Goal: Check status: Check status

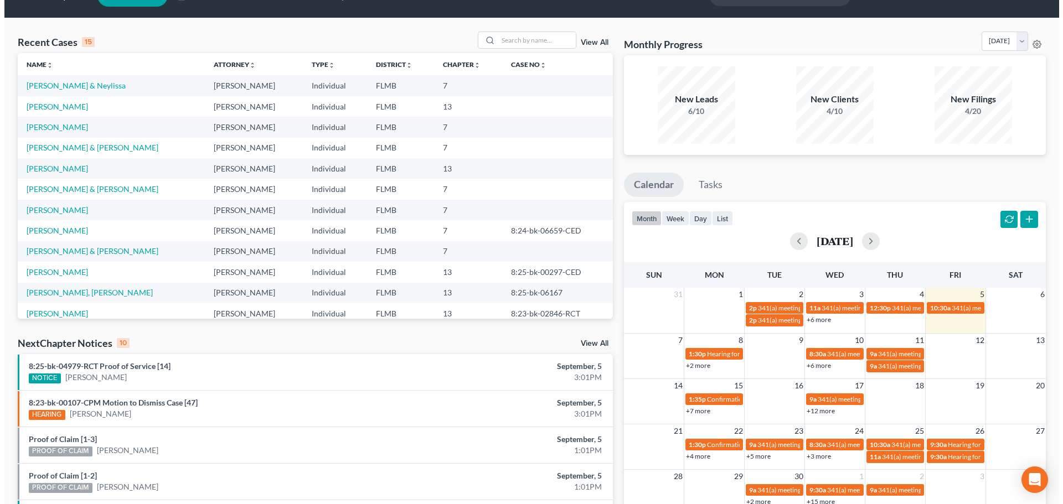
scroll to position [24, 0]
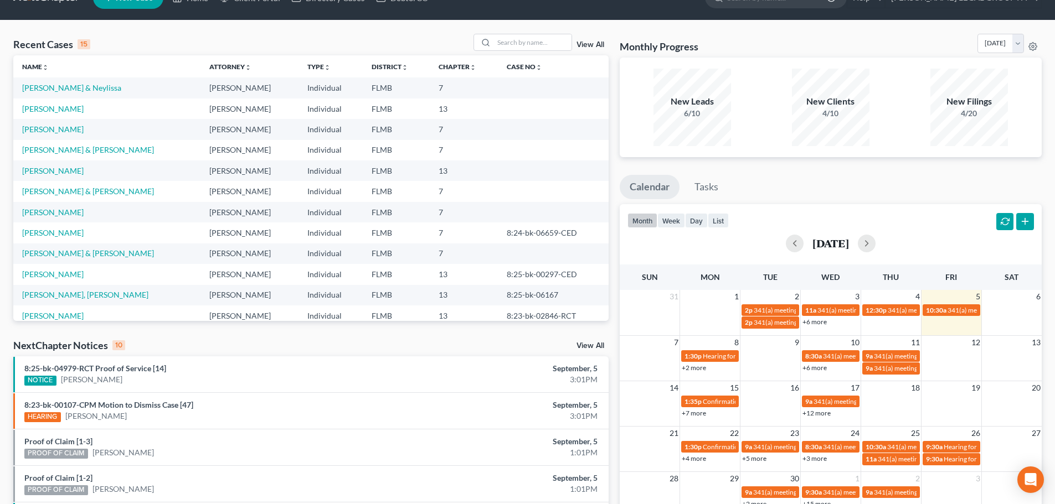
click at [821, 369] on link "+6 more" at bounding box center [814, 368] width 24 height 8
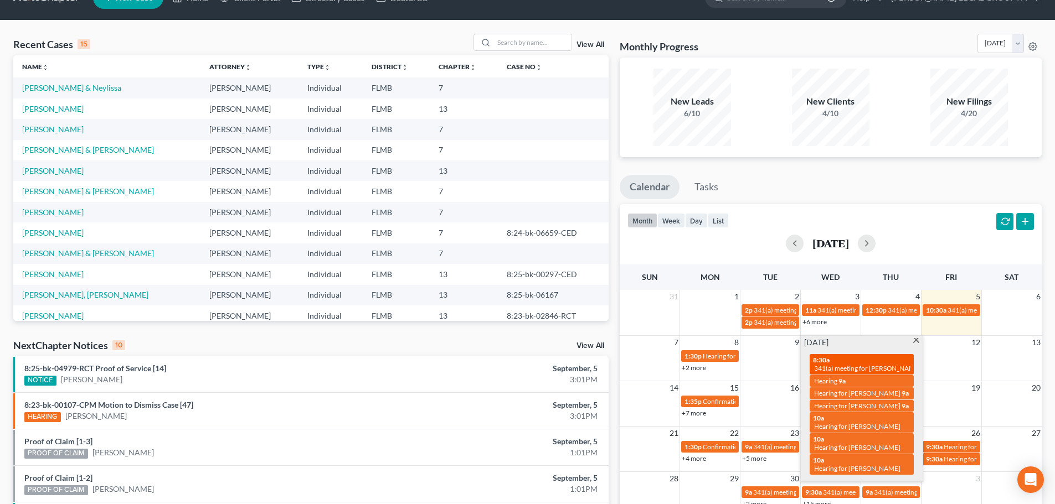
click at [822, 367] on span "341(a) meeting for [PERSON_NAME]" at bounding box center [867, 368] width 107 height 8
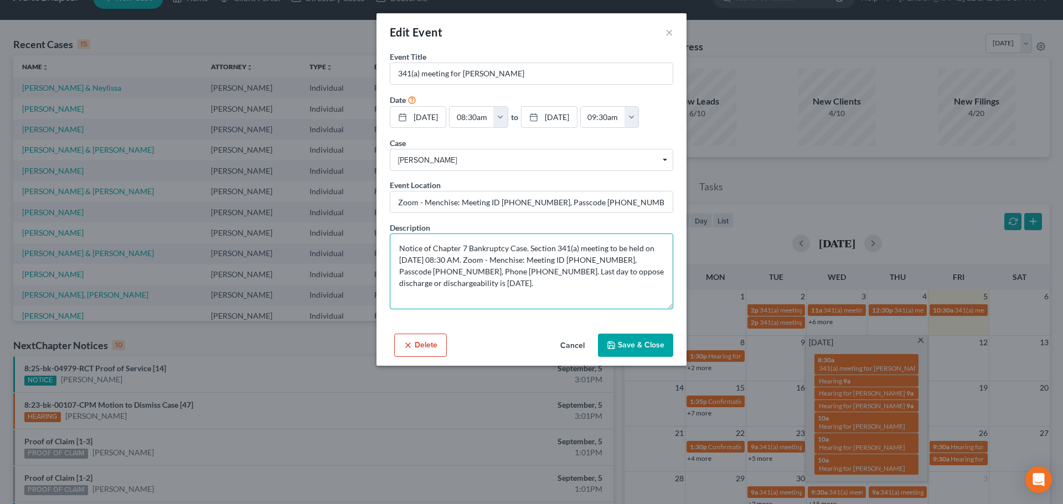
drag, startPoint x: 583, startPoint y: 257, endPoint x: 631, endPoint y: 259, distance: 48.2
click at [631, 259] on textarea "Notice of Chapter 7 Bankruptcy Case. Section 341(a) meeting to be held on [DATE…" at bounding box center [531, 272] width 283 height 76
drag, startPoint x: 433, startPoint y: 270, endPoint x: 477, endPoint y: 274, distance: 43.9
click at [477, 274] on textarea "Notice of Chapter 7 Bankruptcy Case. Section 341(a) meeting to be held on [DATE…" at bounding box center [531, 272] width 283 height 76
click at [665, 34] on div "Edit Event ×" at bounding box center [532, 32] width 310 height 38
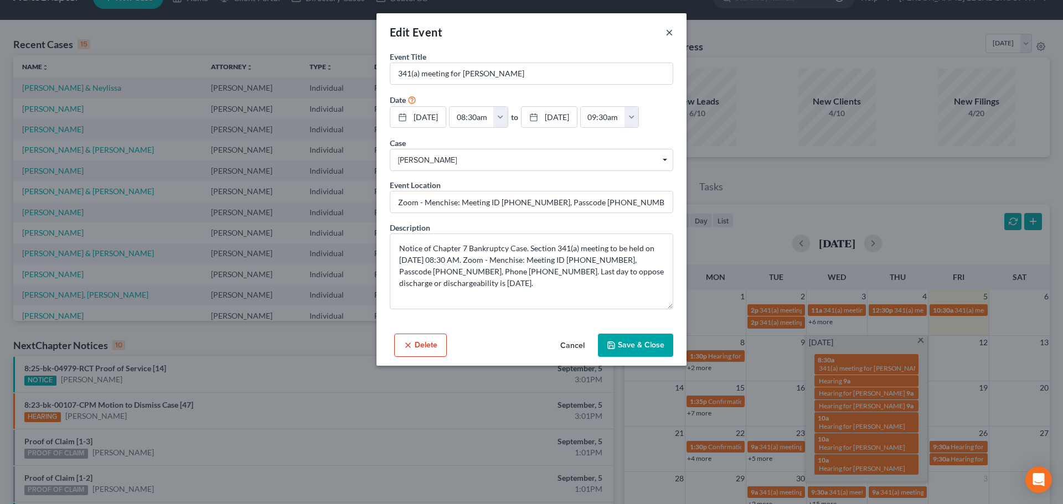
click at [668, 34] on button "×" at bounding box center [670, 31] width 8 height 13
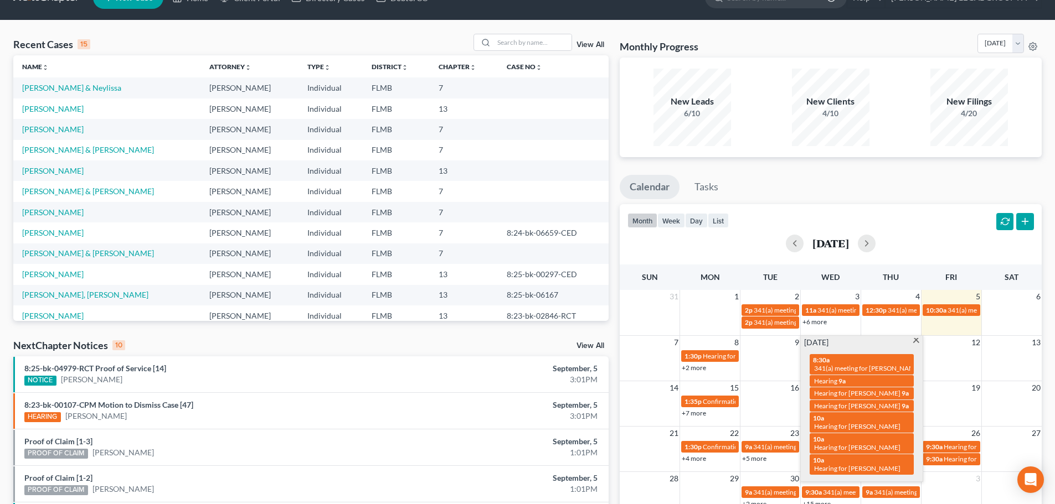
click at [916, 336] on div "[DATE] 8:30a 341(a) meeting for [PERSON_NAME] 9a Hearing 9a Hearing for [PERSON…" at bounding box center [862, 409] width 122 height 146
click at [916, 341] on span at bounding box center [916, 341] width 8 height 7
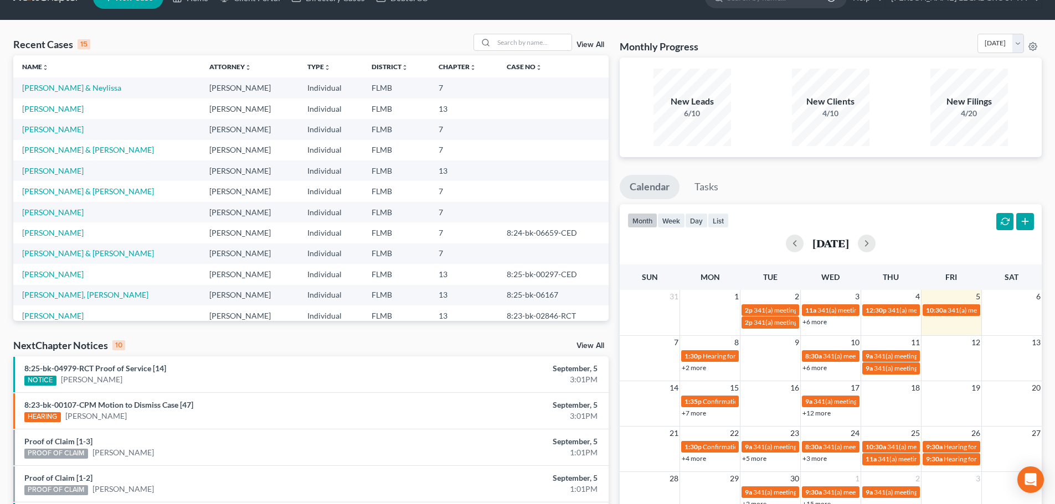
click at [826, 369] on link "+6 more" at bounding box center [814, 368] width 24 height 8
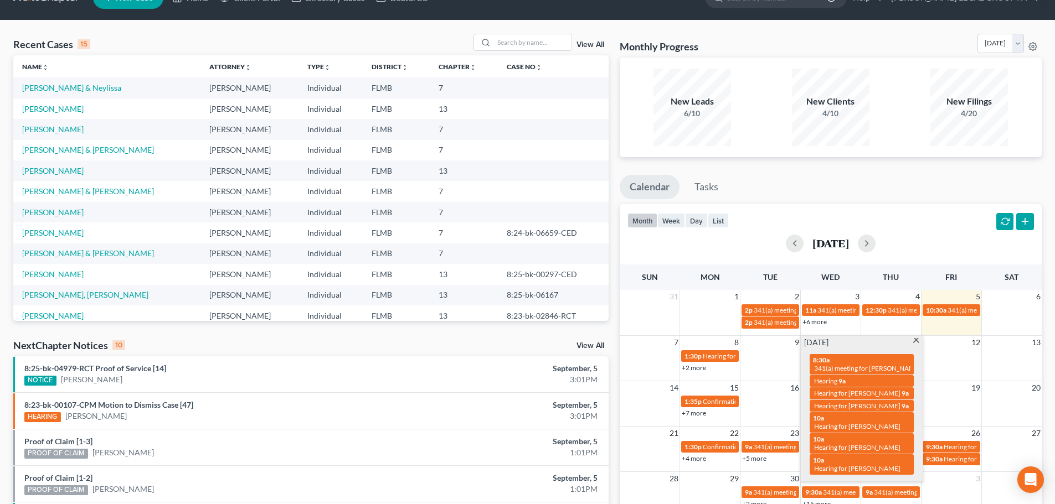
click at [919, 338] on span at bounding box center [916, 341] width 8 height 7
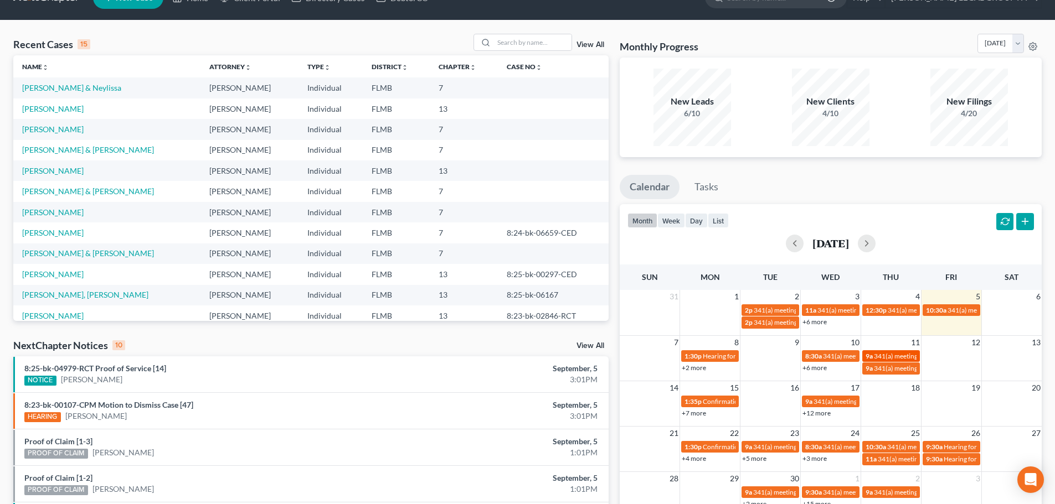
click at [877, 357] on span "341(a) meeting for [PERSON_NAME]" at bounding box center [927, 356] width 107 height 8
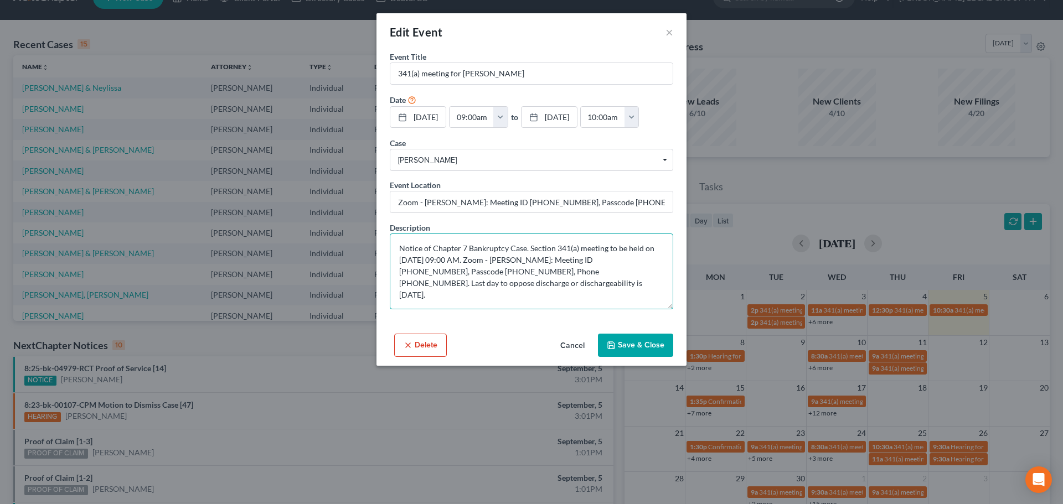
drag, startPoint x: 588, startPoint y: 260, endPoint x: 635, endPoint y: 263, distance: 47.2
click at [634, 260] on textarea "Notice of Chapter 7 Bankruptcy Case. Section 341(a) meeting to be held on [DATE…" at bounding box center [531, 272] width 283 height 76
drag, startPoint x: 435, startPoint y: 271, endPoint x: 477, endPoint y: 274, distance: 42.2
click at [476, 273] on textarea "Notice of Chapter 7 Bankruptcy Case. Section 341(a) meeting to be held on [DATE…" at bounding box center [531, 272] width 283 height 76
